Goal: Transaction & Acquisition: Purchase product/service

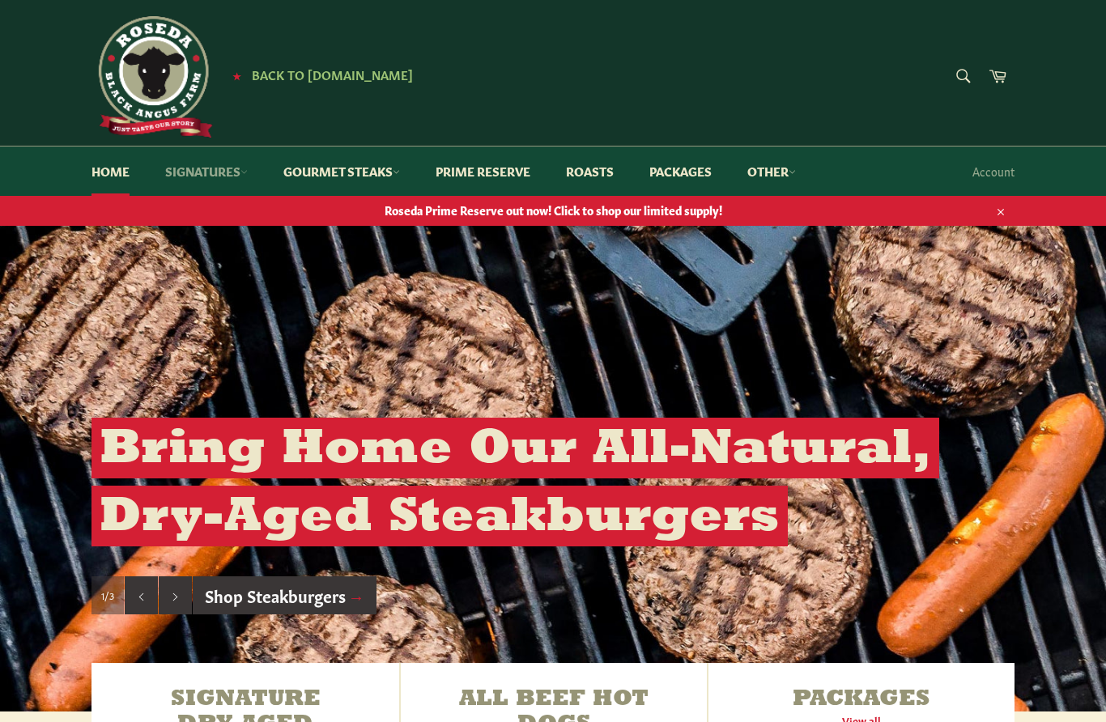
click at [229, 175] on link "Signatures" at bounding box center [206, 171] width 115 height 49
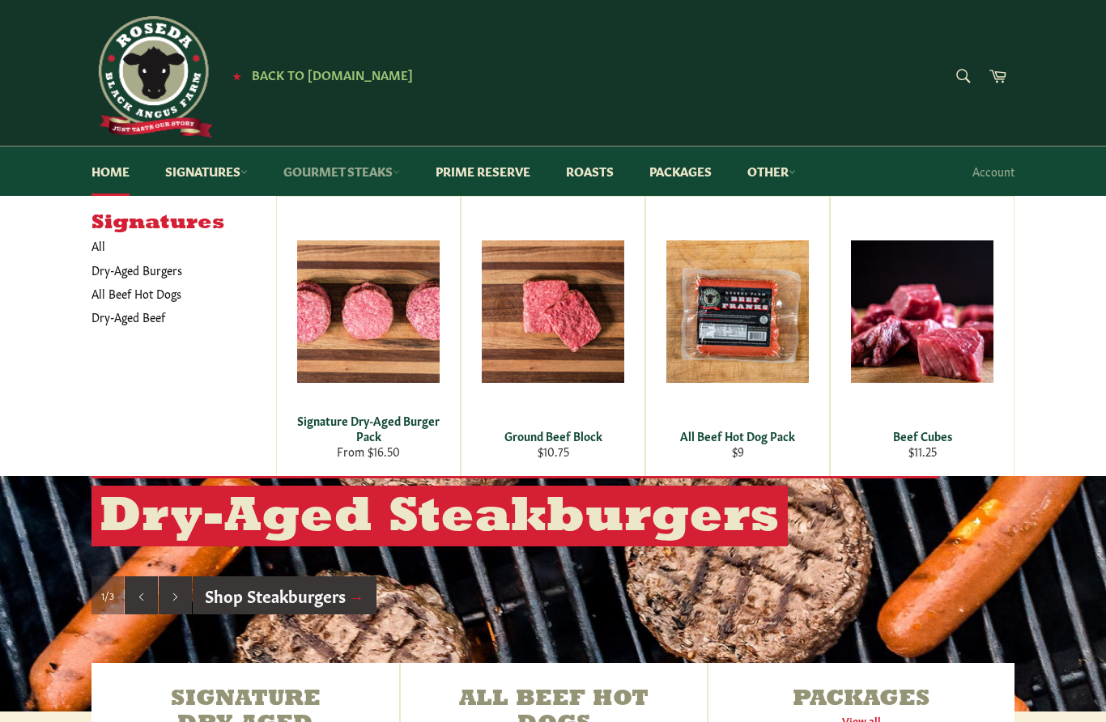
click at [400, 169] on icon at bounding box center [396, 171] width 7 height 7
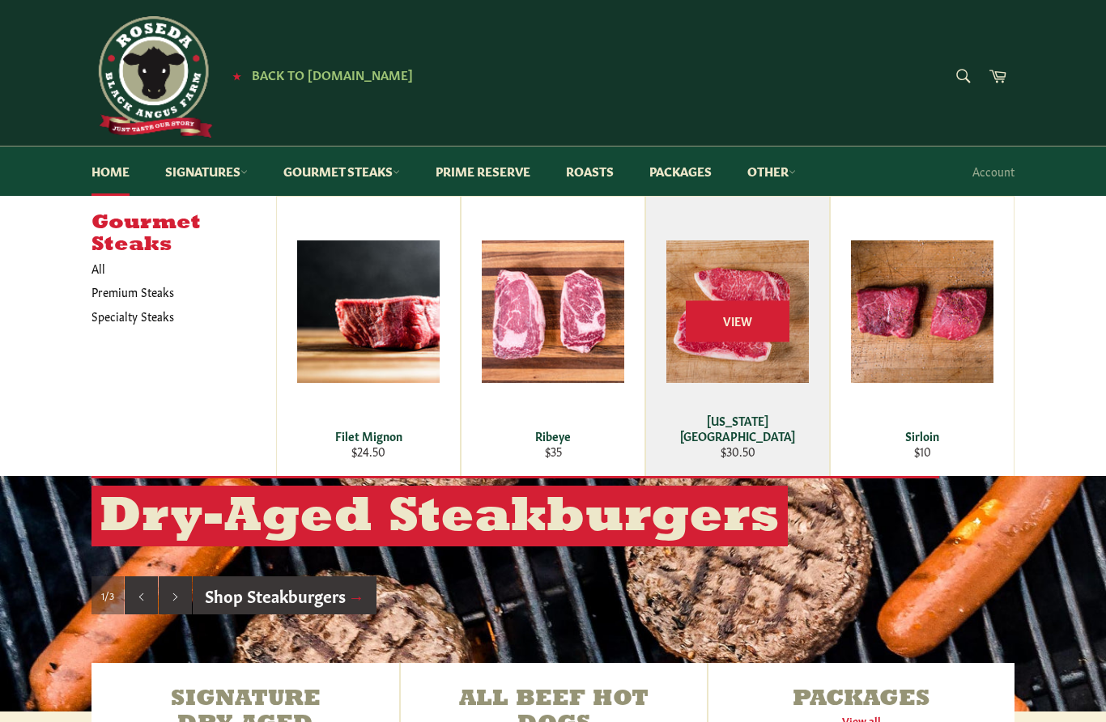
click at [736, 323] on span "View" at bounding box center [738, 321] width 104 height 41
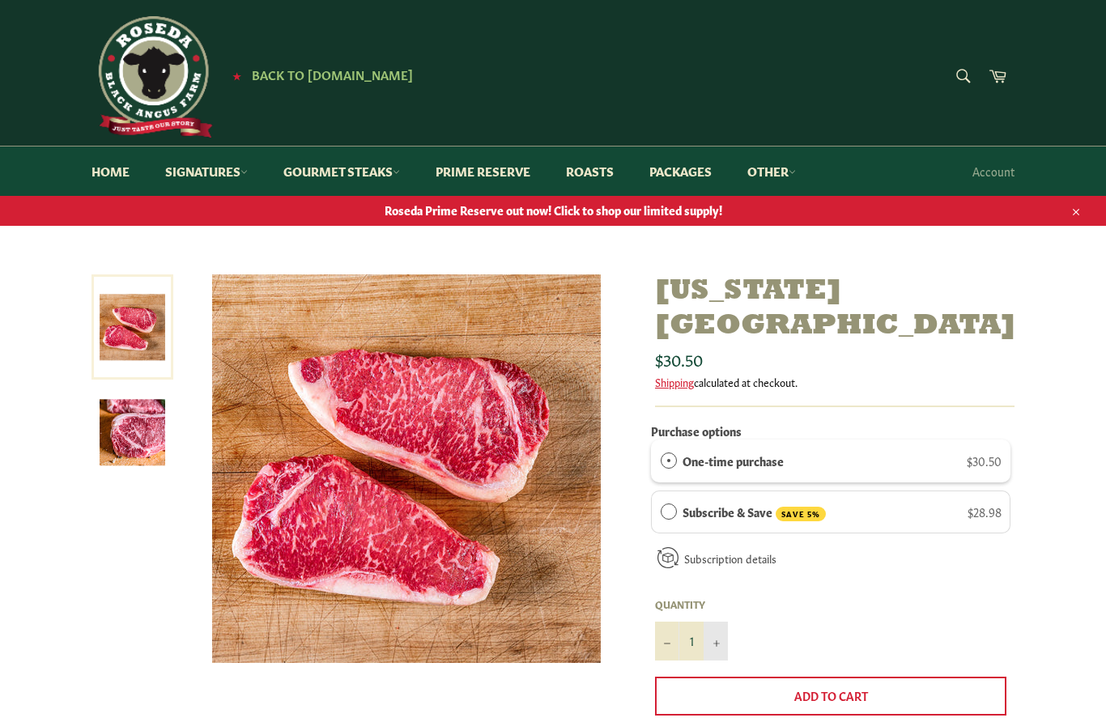
click at [720, 622] on button "+" at bounding box center [716, 641] width 24 height 39
click at [717, 641] on icon "Increase item quantity by one" at bounding box center [716, 644] width 6 height 6
click at [723, 622] on button "+" at bounding box center [716, 641] width 24 height 39
type input "4"
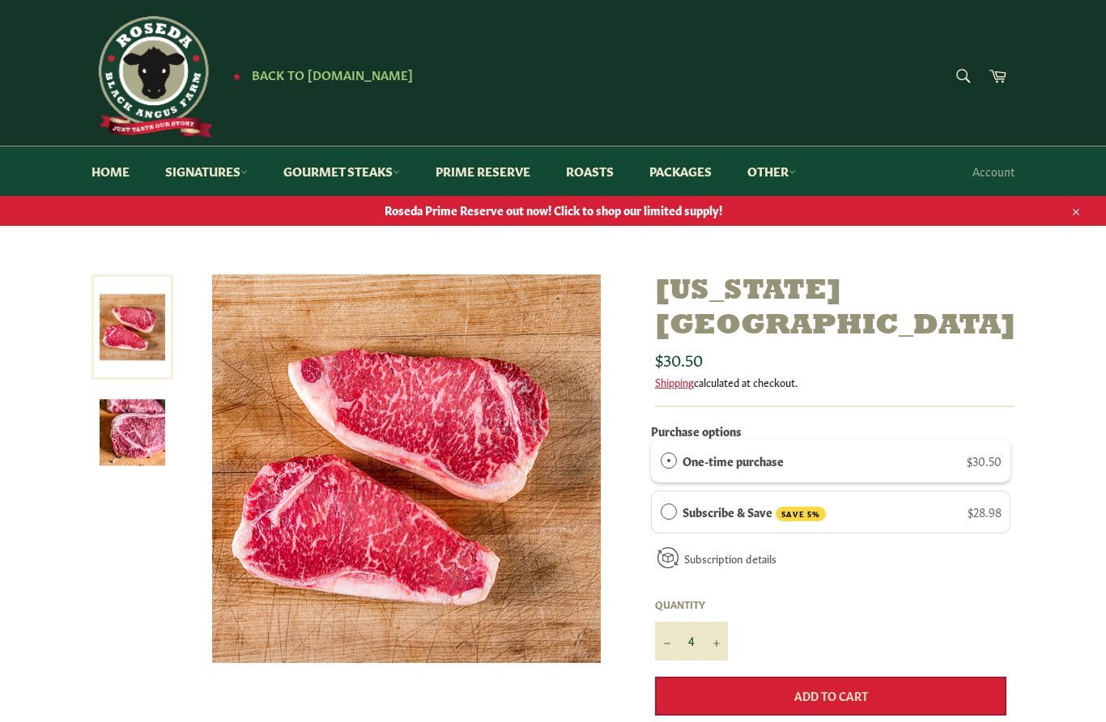
click at [743, 677] on button "Add to Cart" at bounding box center [830, 696] width 351 height 39
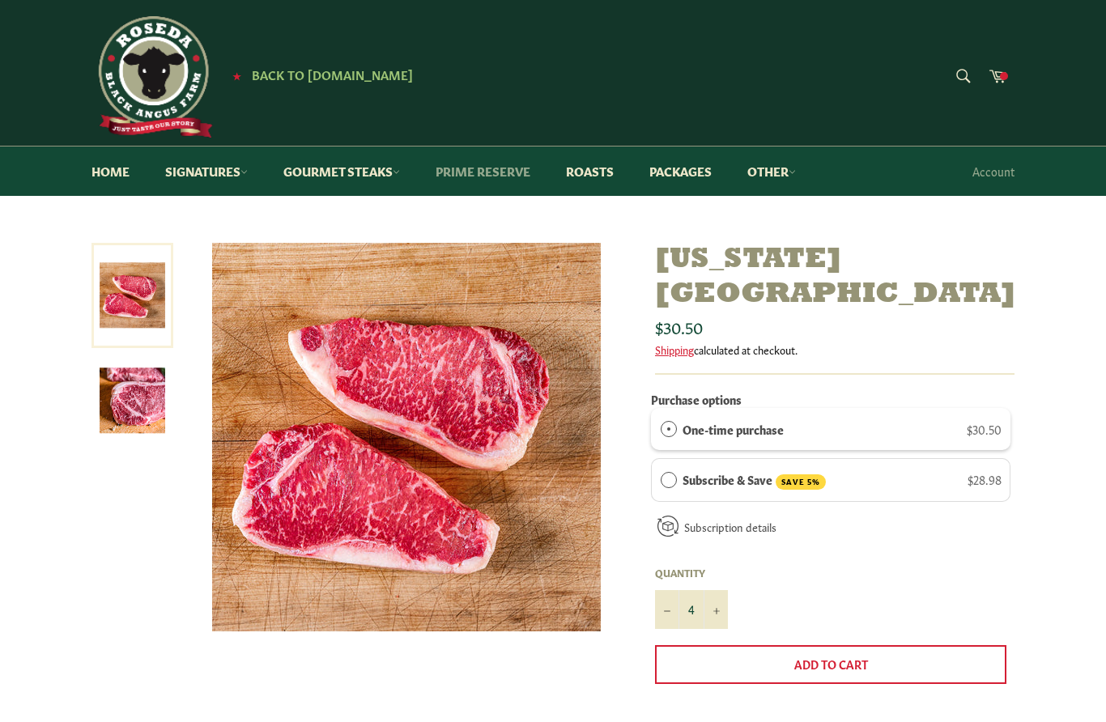
click at [533, 166] on link "Prime Reserve" at bounding box center [482, 171] width 127 height 49
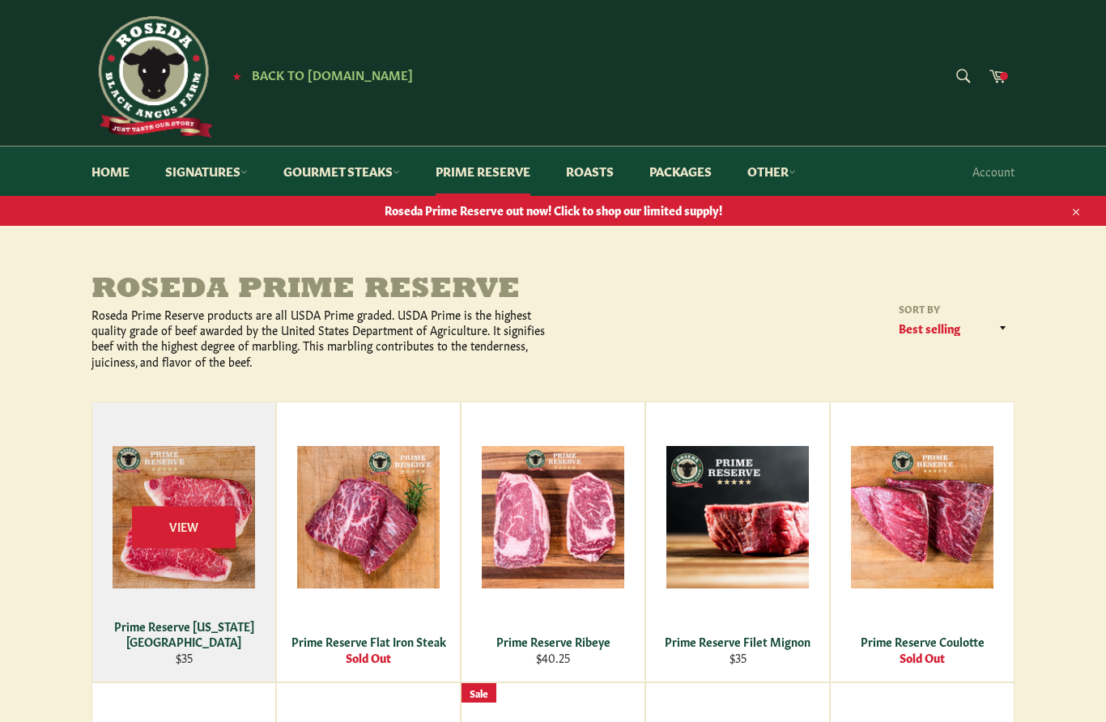
click at [227, 644] on div "Prime Reserve [US_STATE][GEOGRAPHIC_DATA]" at bounding box center [184, 635] width 163 height 32
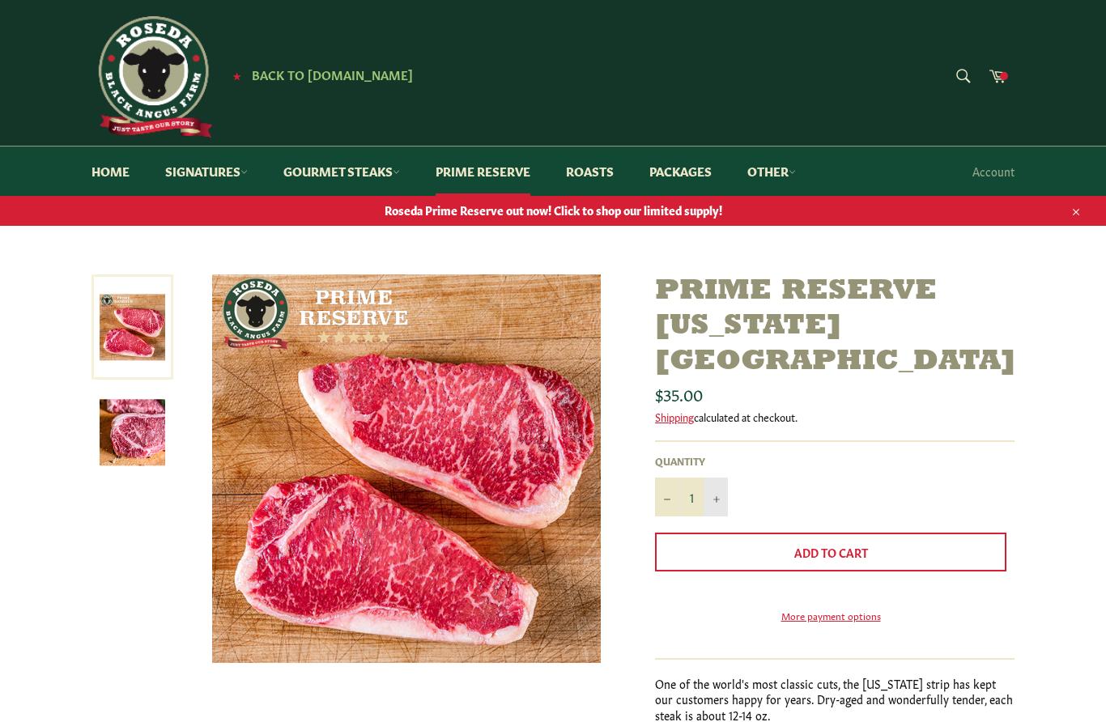
click at [706, 478] on button "+" at bounding box center [716, 497] width 24 height 39
type input "2"
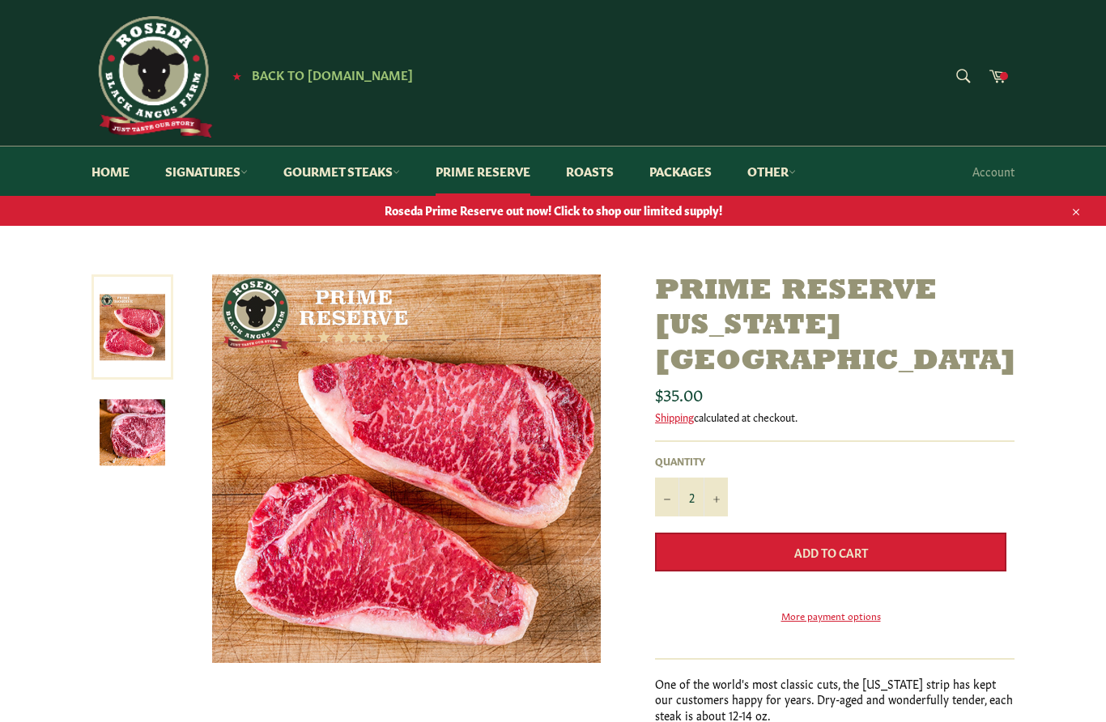
click at [726, 533] on button "Add to Cart" at bounding box center [830, 552] width 351 height 39
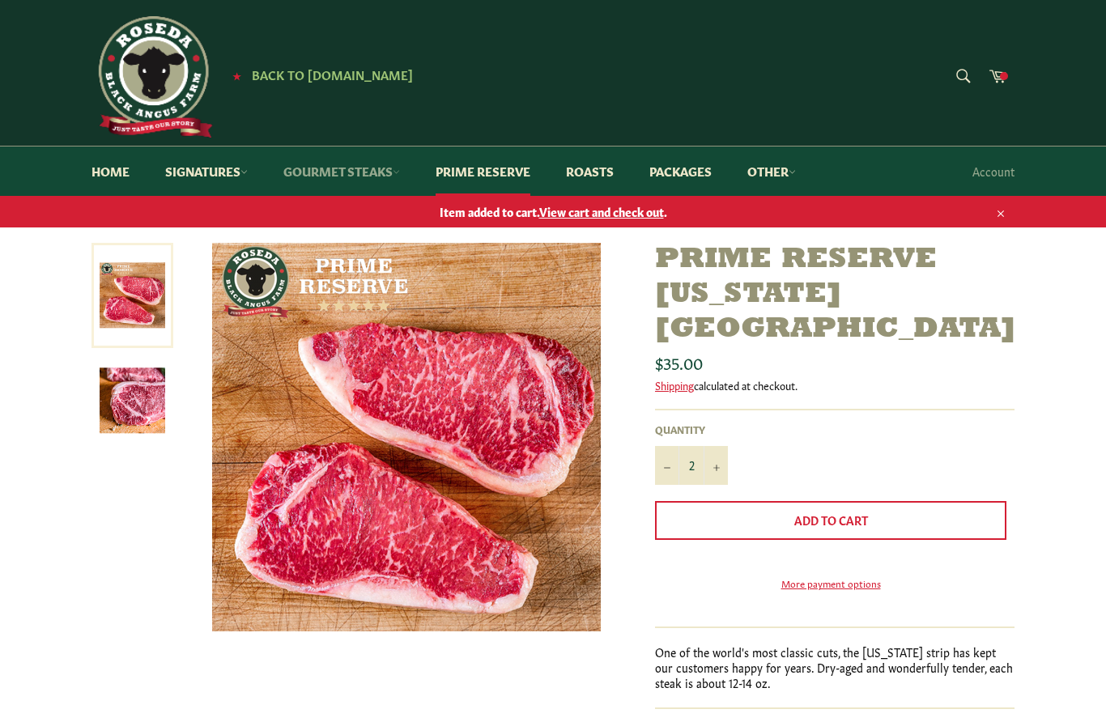
click at [393, 177] on link "Gourmet Steaks" at bounding box center [341, 171] width 149 height 49
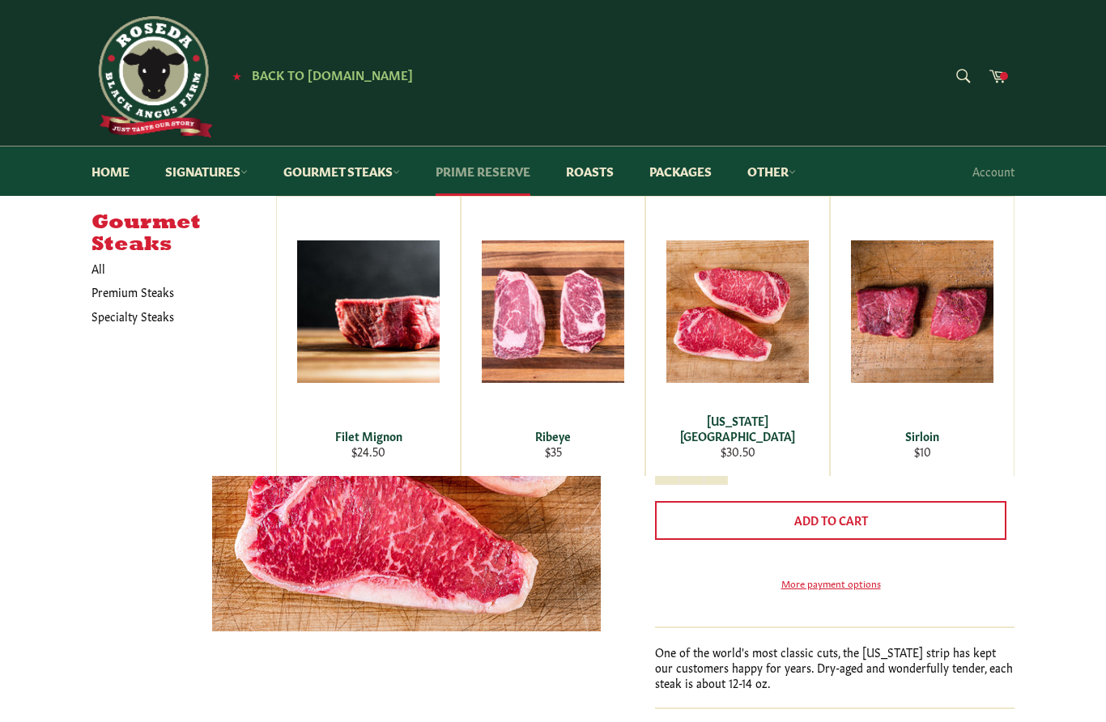
click at [511, 181] on link "Prime Reserve" at bounding box center [482, 171] width 127 height 49
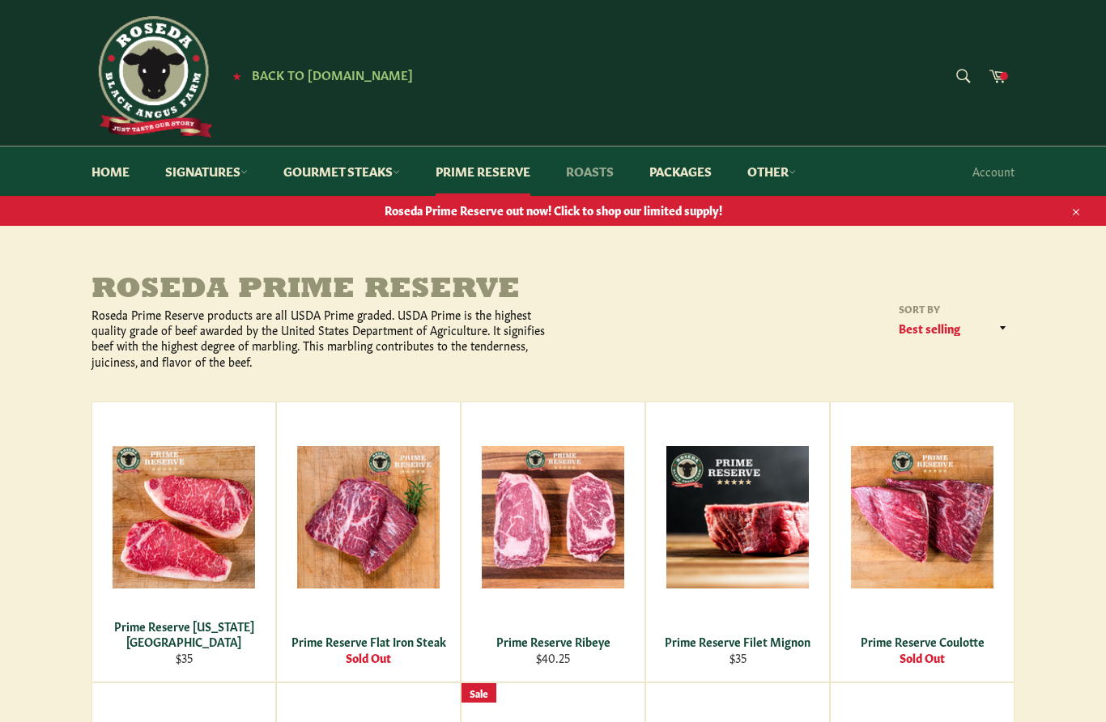
click at [604, 166] on link "Roasts" at bounding box center [590, 171] width 80 height 49
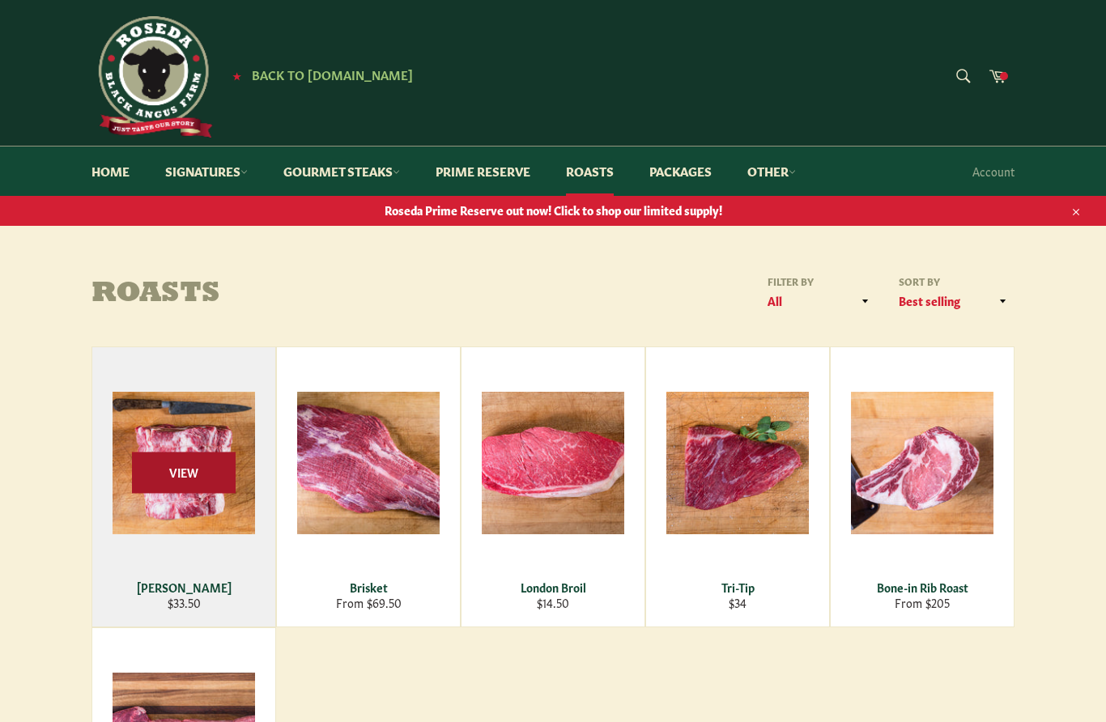
click at [219, 477] on span "View" at bounding box center [184, 472] width 104 height 41
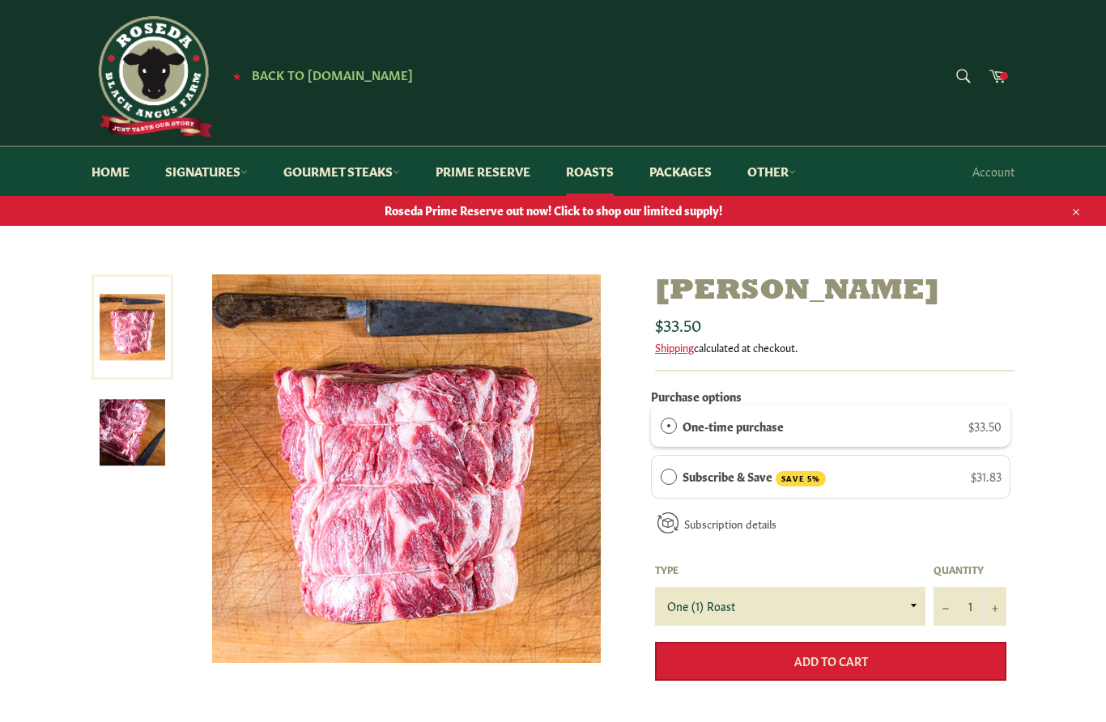
click at [731, 663] on button "Add to Cart" at bounding box center [830, 661] width 351 height 39
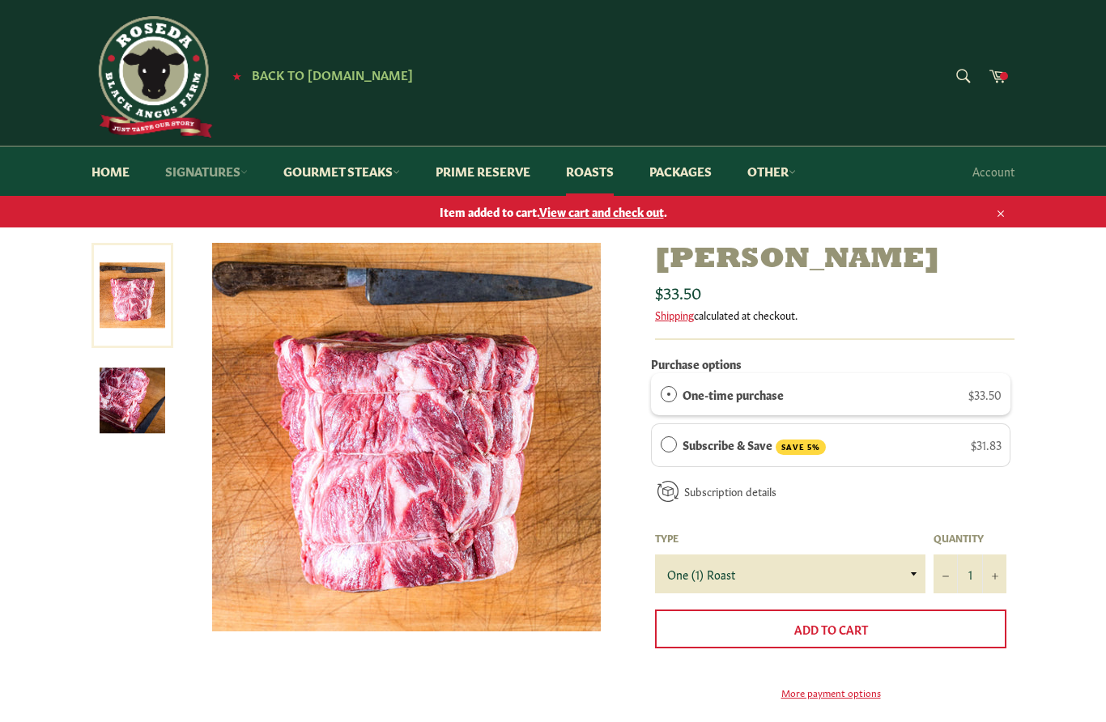
click at [248, 177] on link "Signatures" at bounding box center [206, 171] width 115 height 49
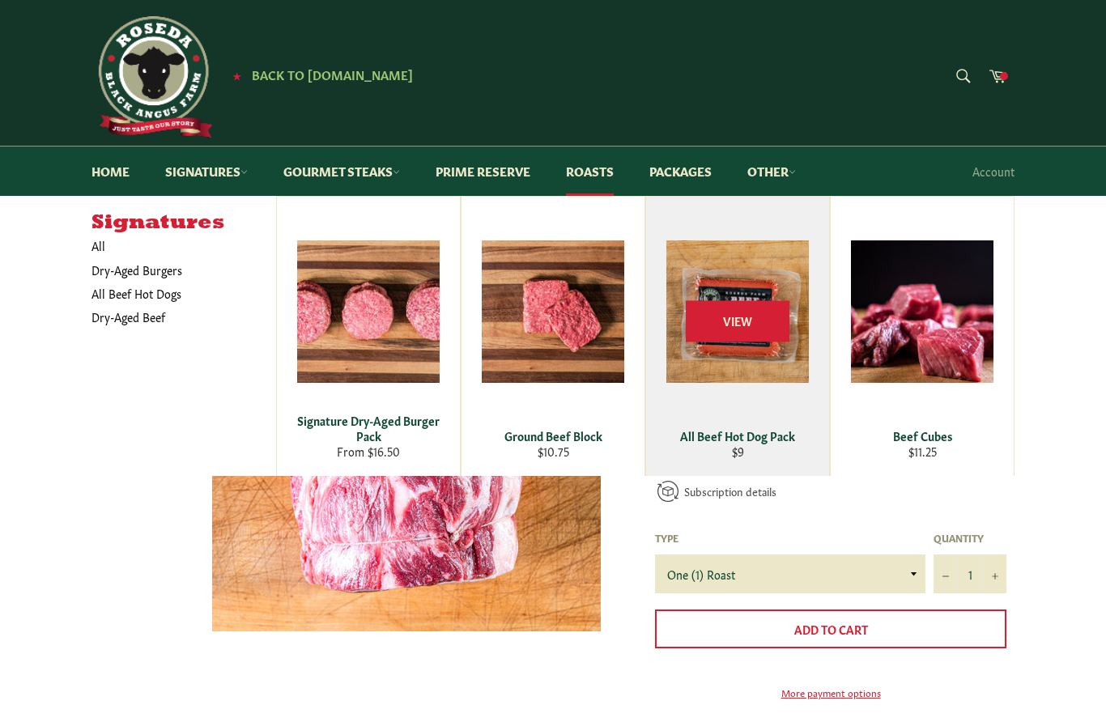
click at [764, 206] on div "View" at bounding box center [737, 336] width 183 height 279
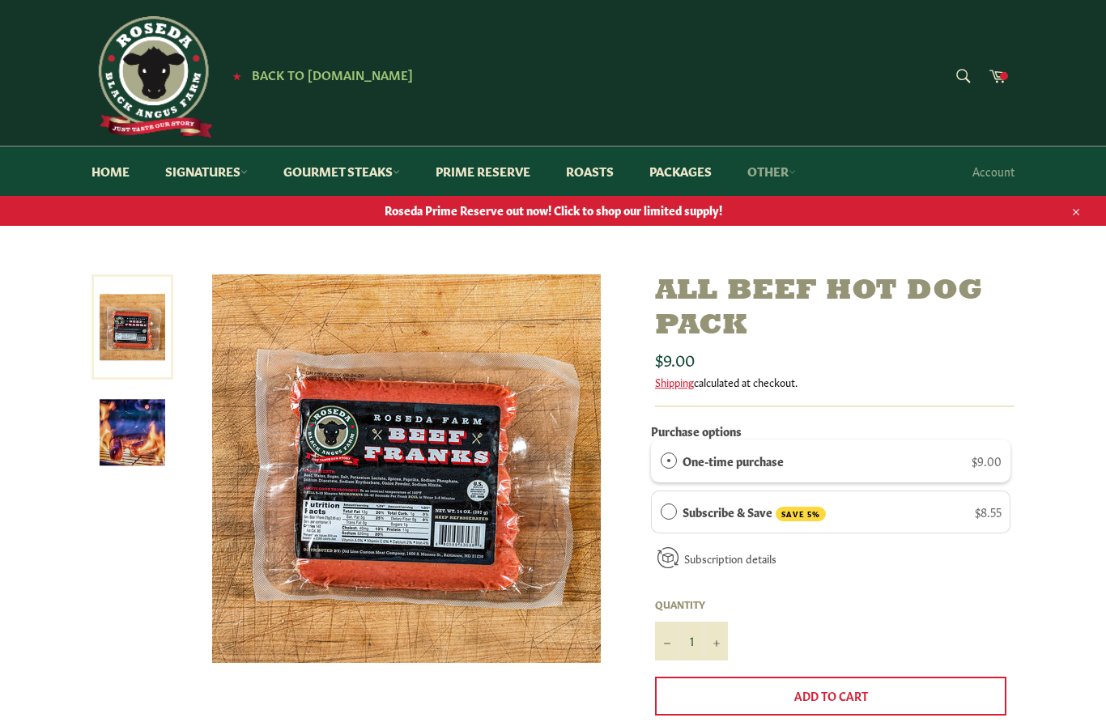
click at [786, 165] on link "Other" at bounding box center [771, 171] width 81 height 49
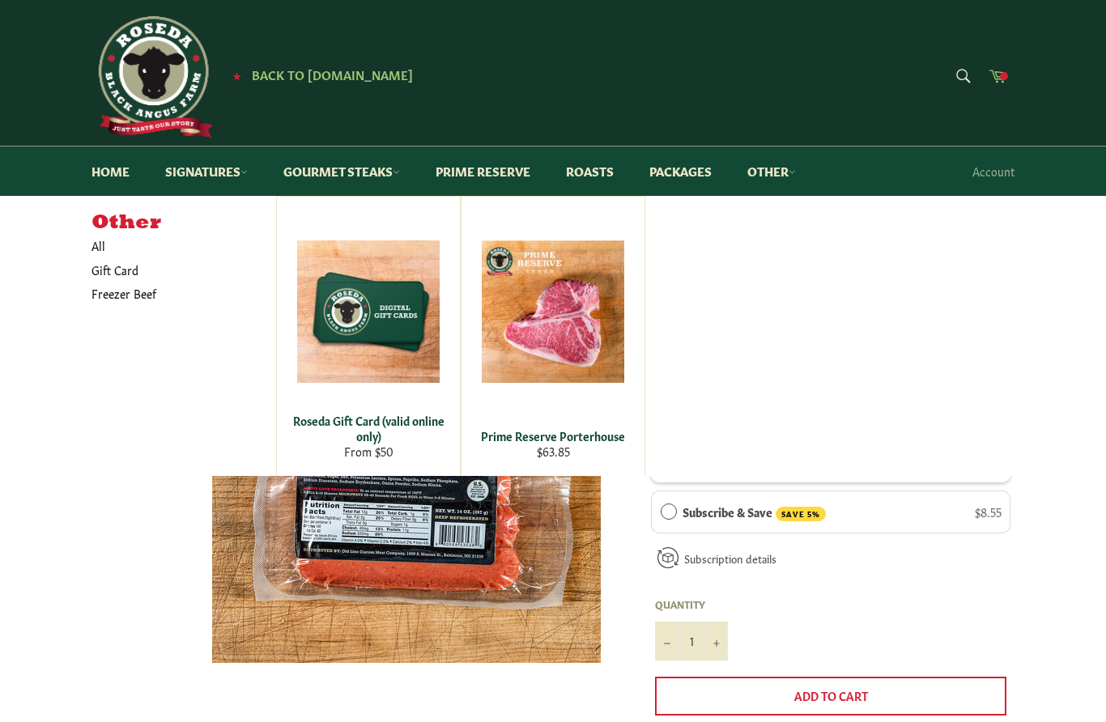
click at [1010, 74] on link "Cart" at bounding box center [998, 77] width 34 height 36
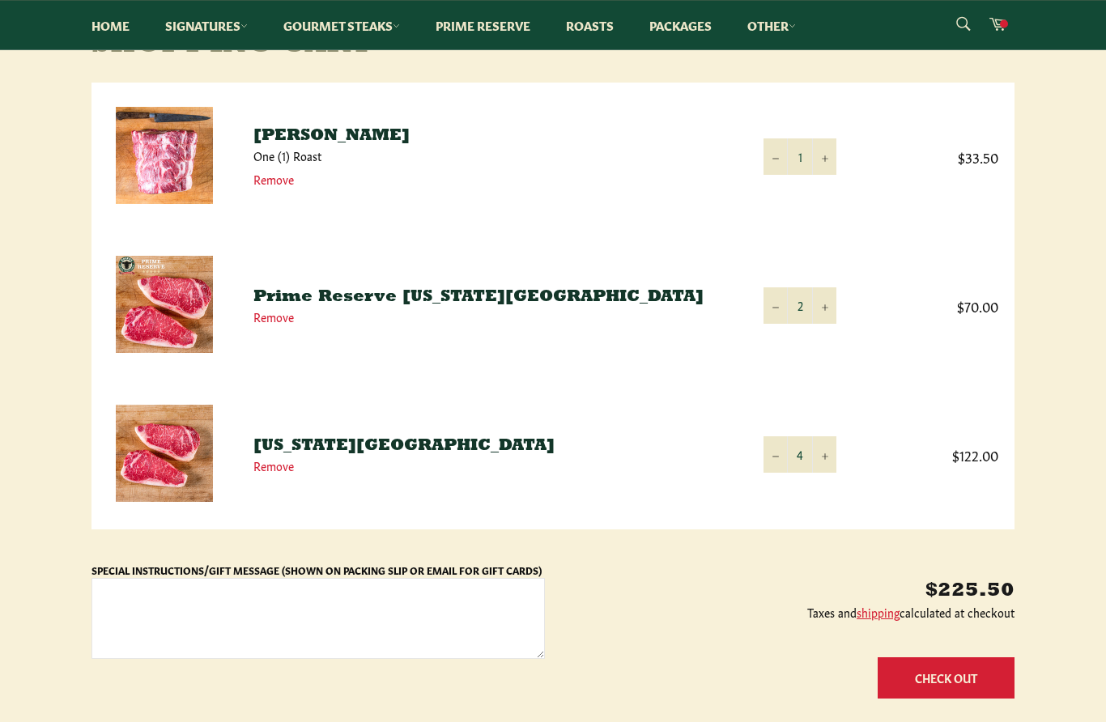
scroll to position [246, 0]
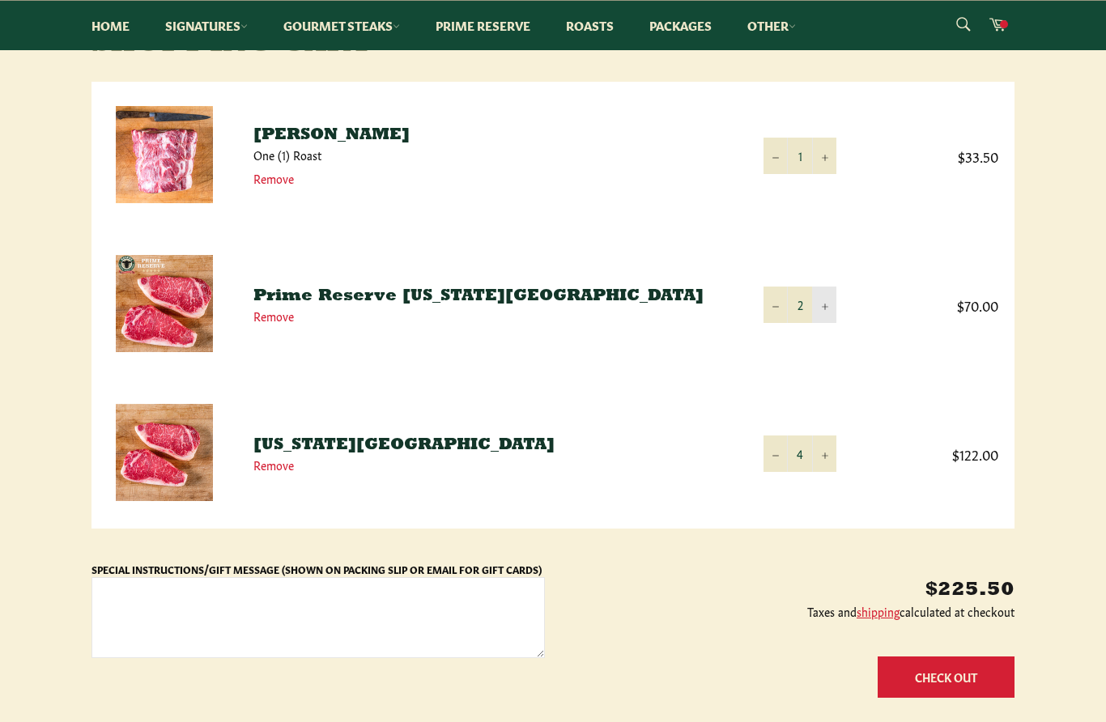
click at [823, 313] on button "+" at bounding box center [824, 305] width 24 height 36
click at [825, 302] on button "+" at bounding box center [824, 305] width 24 height 36
click at [779, 464] on button "−" at bounding box center [776, 454] width 24 height 36
click at [774, 459] on button "−" at bounding box center [776, 454] width 24 height 36
click at [781, 456] on button "−" at bounding box center [776, 454] width 24 height 36
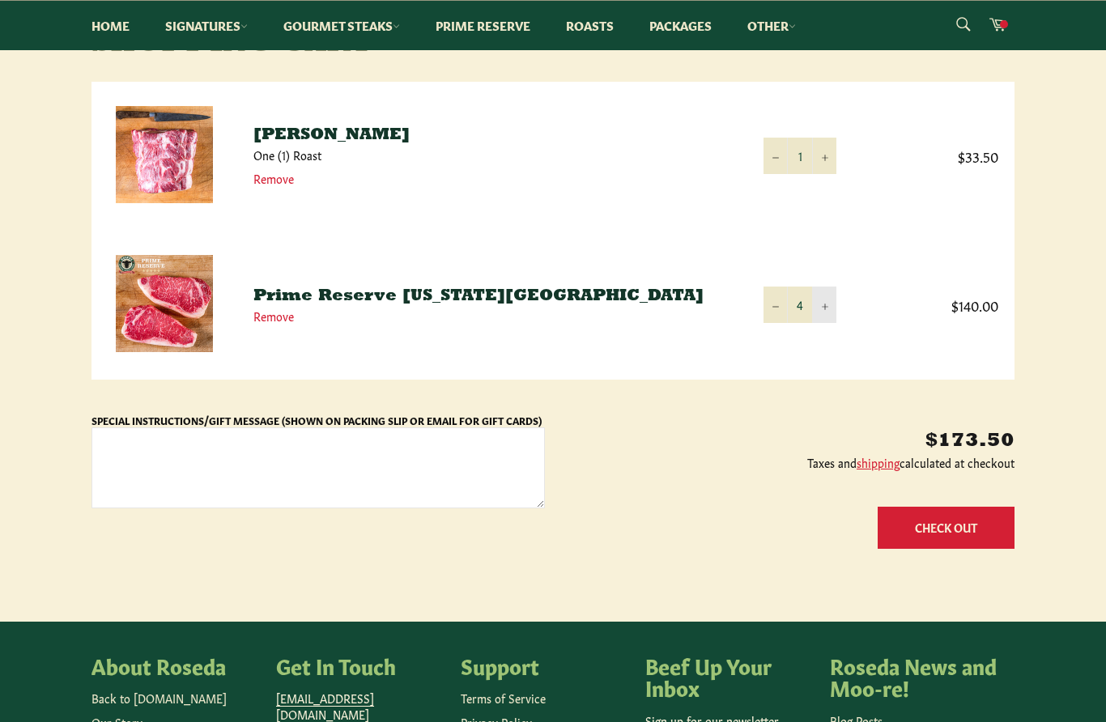
click at [836, 305] on button "+" at bounding box center [824, 305] width 24 height 36
click at [828, 309] on button "+" at bounding box center [824, 305] width 24 height 36
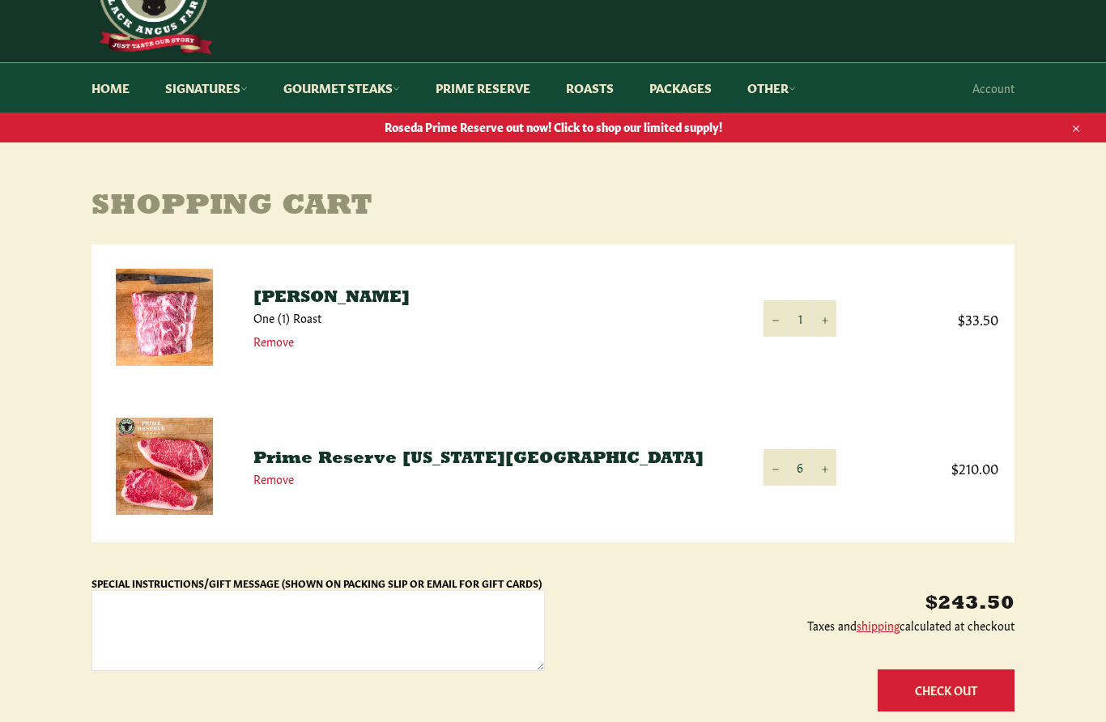
scroll to position [0, 0]
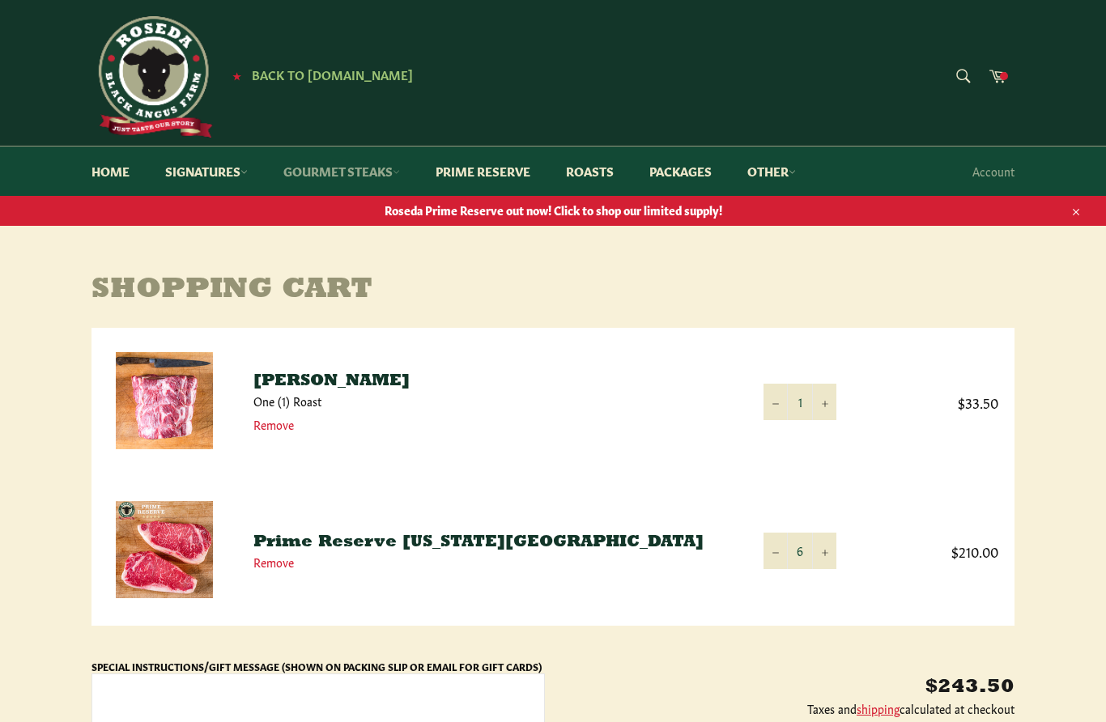
click at [400, 172] on icon at bounding box center [396, 171] width 7 height 7
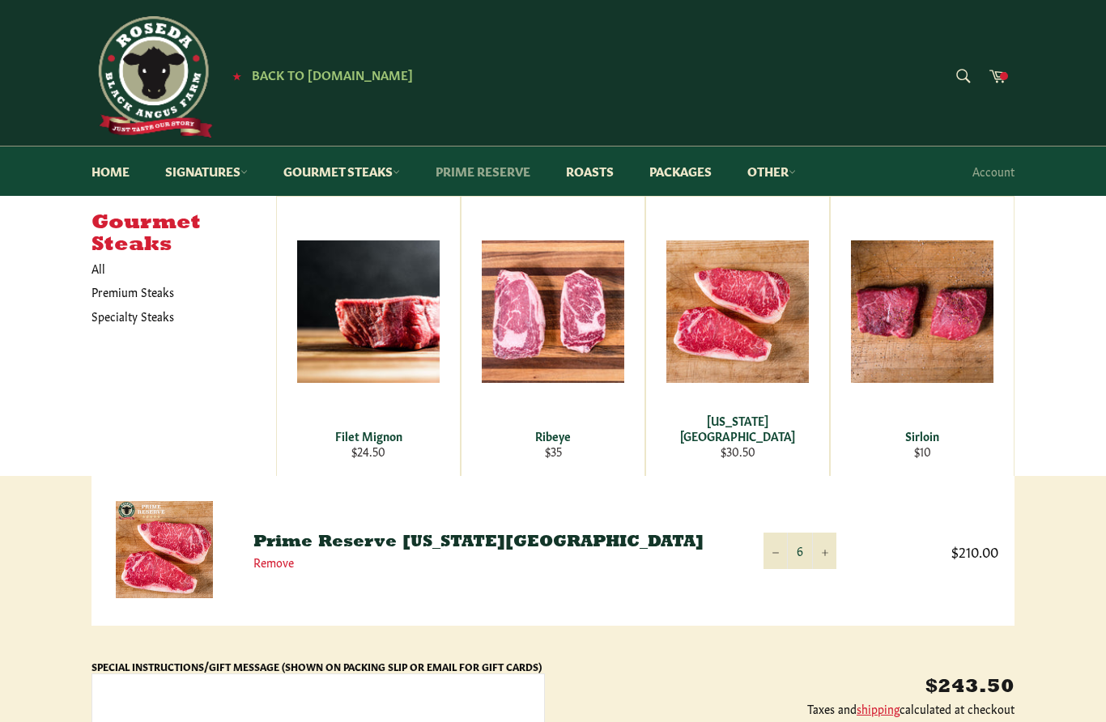
click at [517, 172] on link "Prime Reserve" at bounding box center [482, 171] width 127 height 49
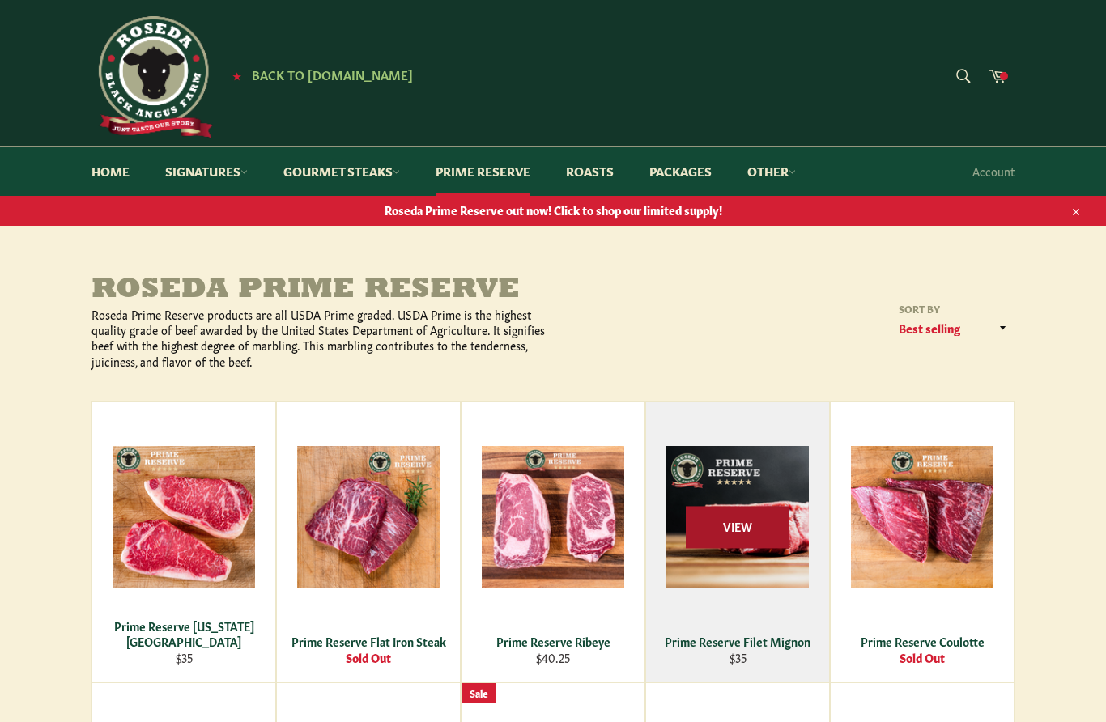
click at [756, 526] on span "View" at bounding box center [738, 527] width 104 height 41
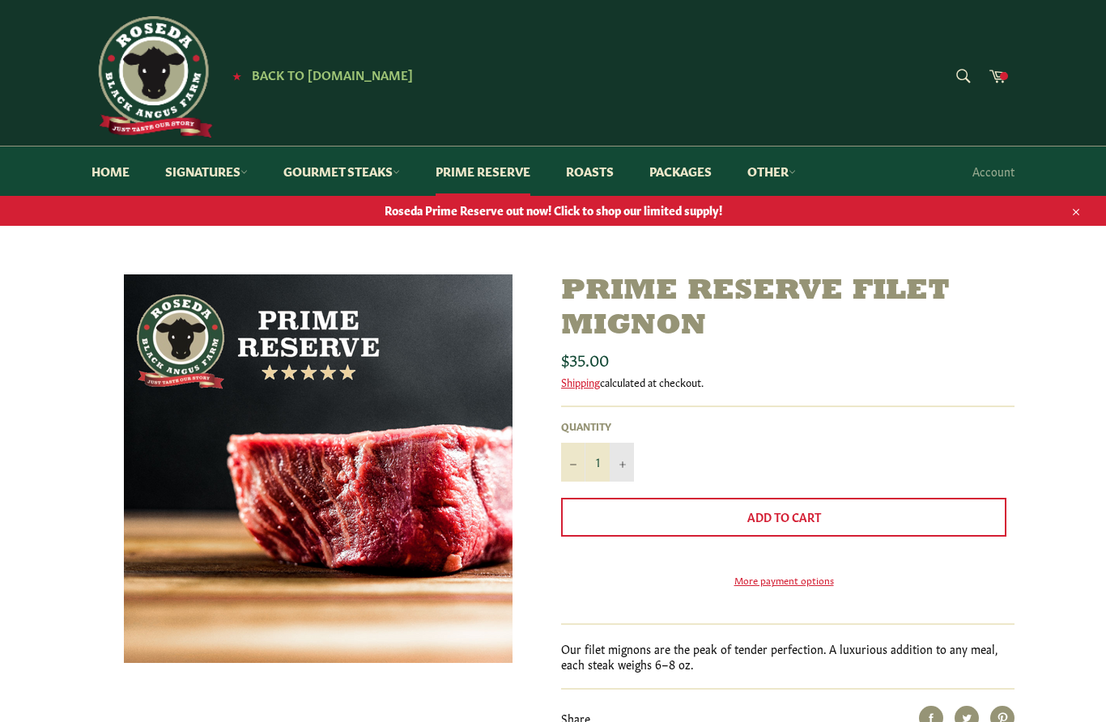
click at [628, 463] on button "+" at bounding box center [622, 462] width 24 height 39
type input "2"
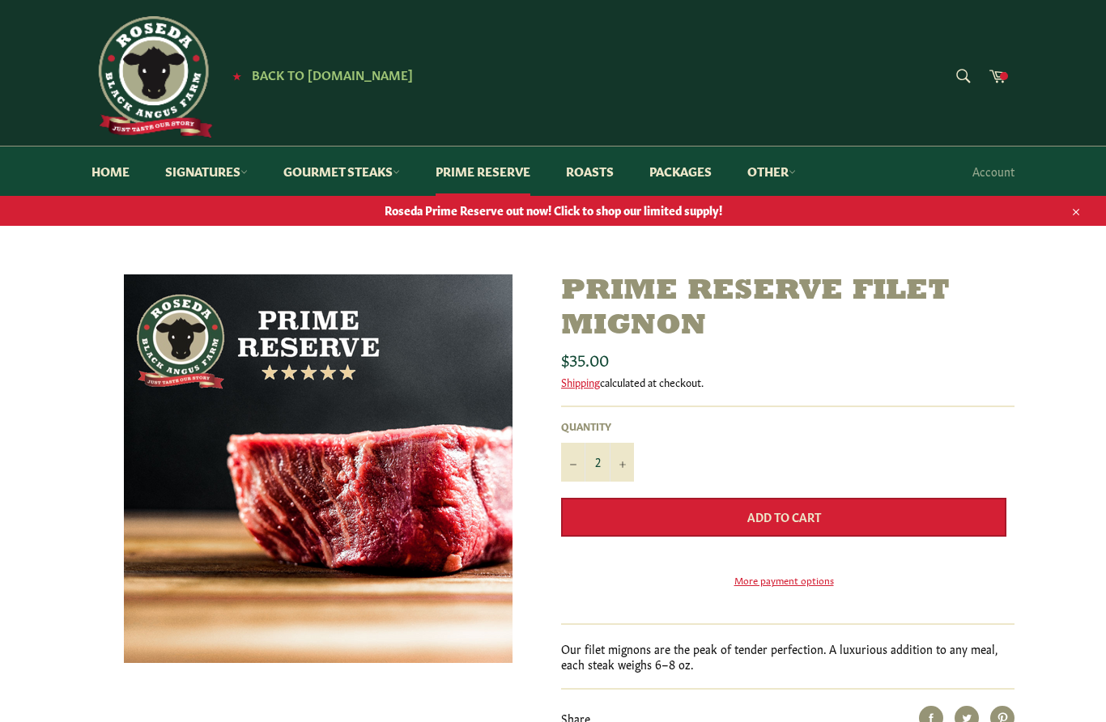
click at [713, 525] on button "Add to Cart" at bounding box center [783, 517] width 445 height 39
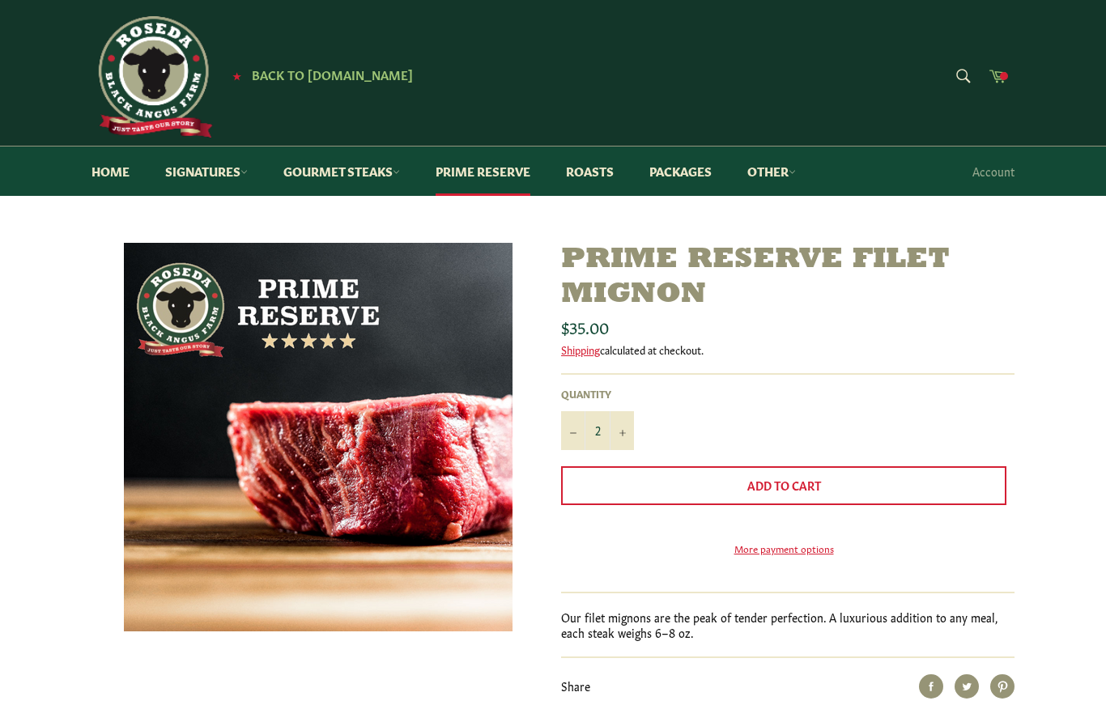
click at [999, 93] on link "Cart" at bounding box center [998, 77] width 34 height 36
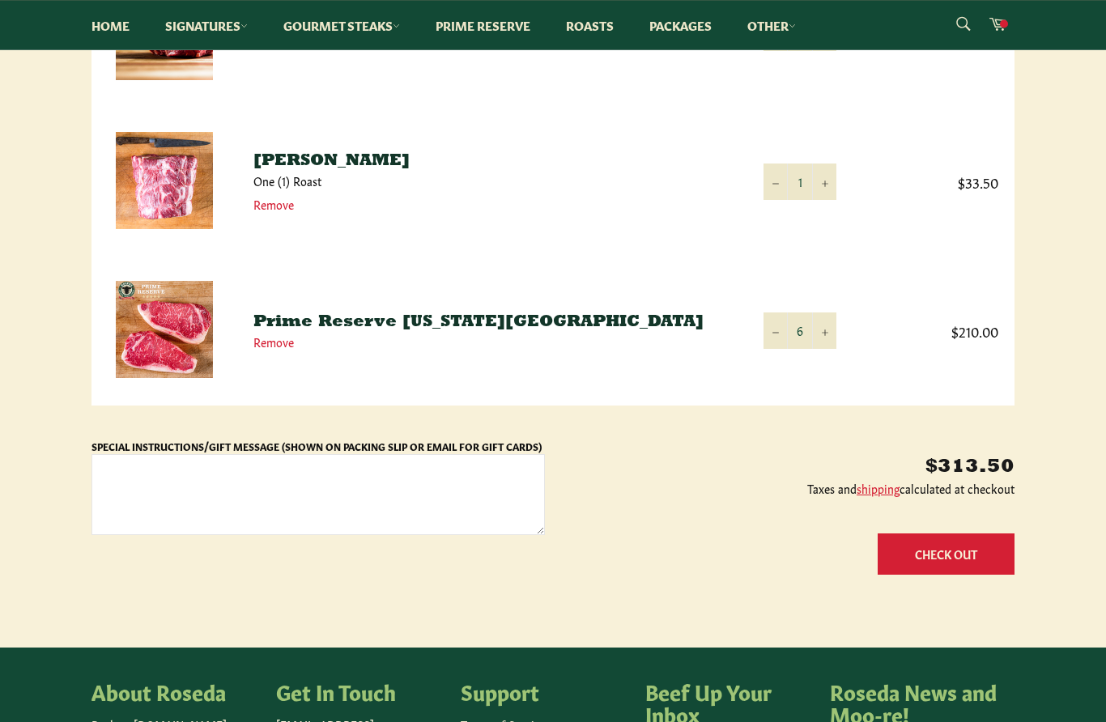
scroll to position [387, 0]
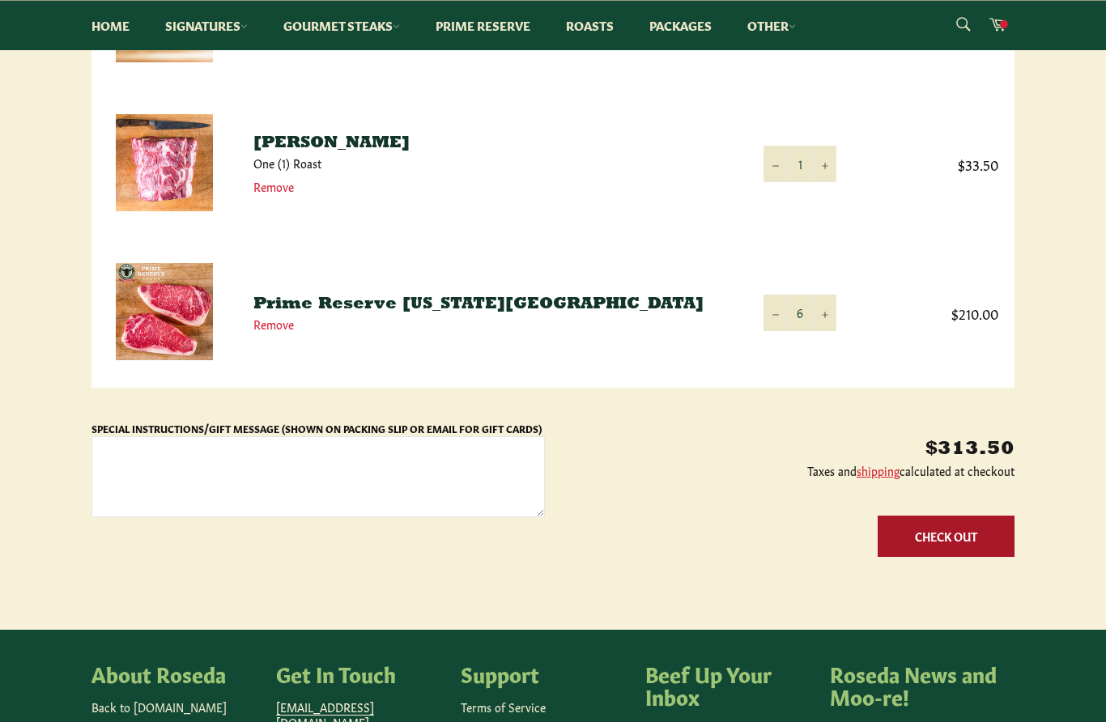
click at [960, 534] on button "Check Out" at bounding box center [946, 536] width 137 height 41
